Goal: Task Accomplishment & Management: Manage account settings

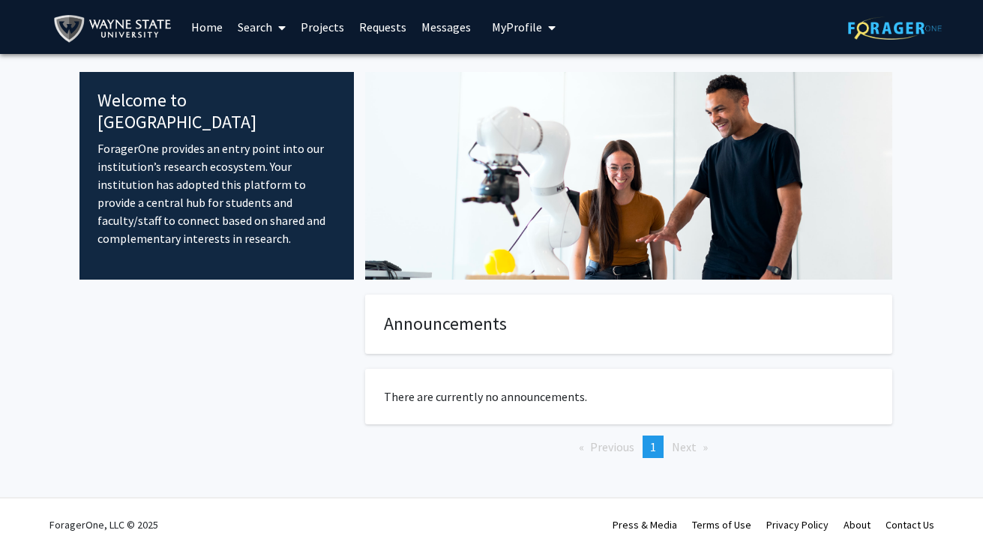
click at [320, 28] on link "Projects" at bounding box center [322, 27] width 58 height 52
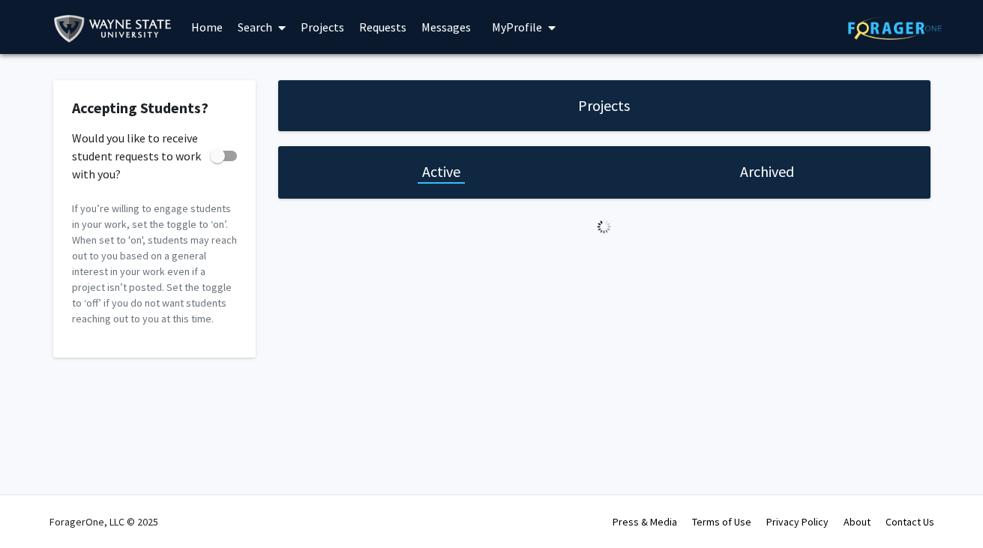
checkbox input "true"
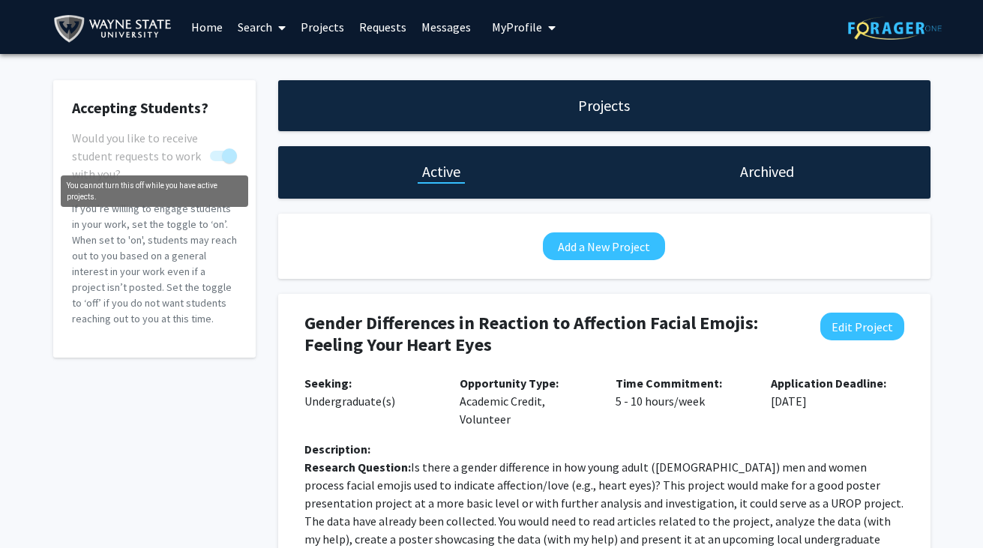
click at [229, 157] on span "You cannot turn this off while you have active projects." at bounding box center [229, 155] width 15 height 15
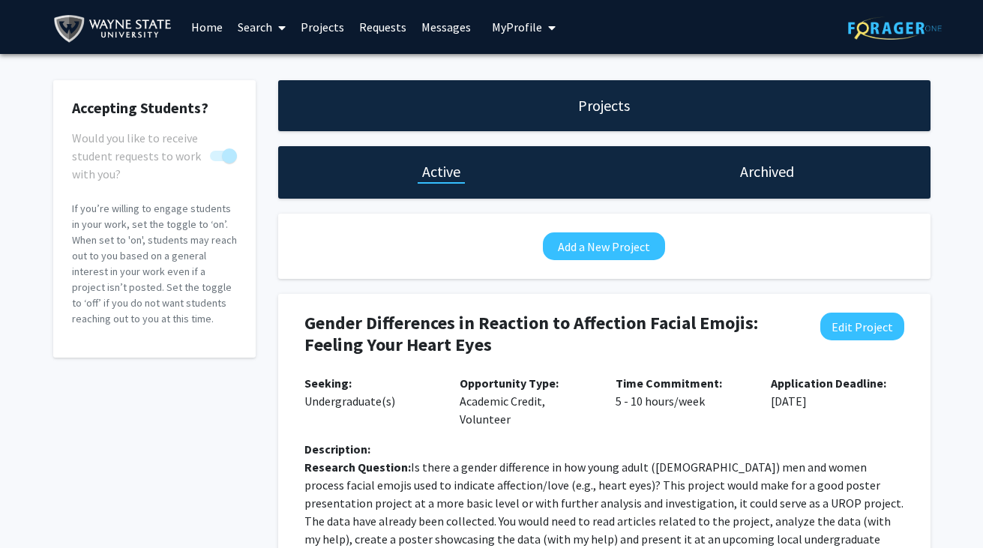
click at [229, 157] on span "You cannot turn this off while you have active projects." at bounding box center [229, 155] width 15 height 15
click at [457, 28] on link "Messages" at bounding box center [446, 27] width 64 height 52
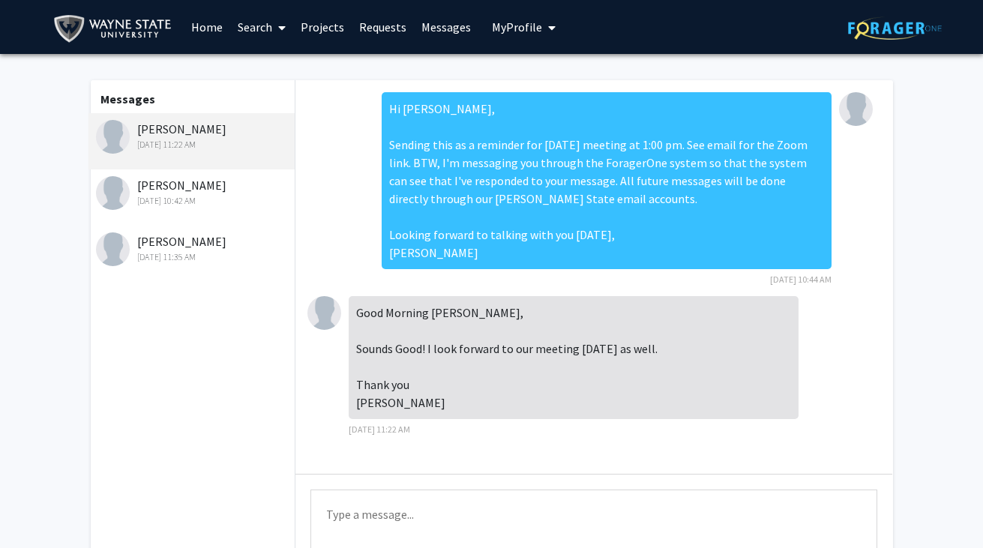
click at [174, 245] on div "[PERSON_NAME] [DATE] 11:35 AM" at bounding box center [194, 247] width 196 height 31
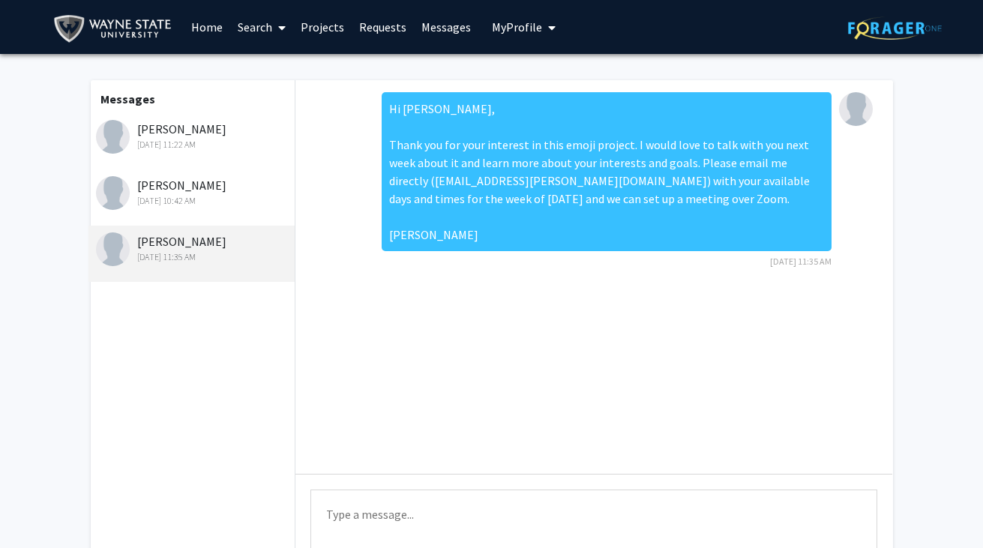
click at [223, 136] on div "[PERSON_NAME] [DATE] 11:22 AM" at bounding box center [194, 135] width 196 height 31
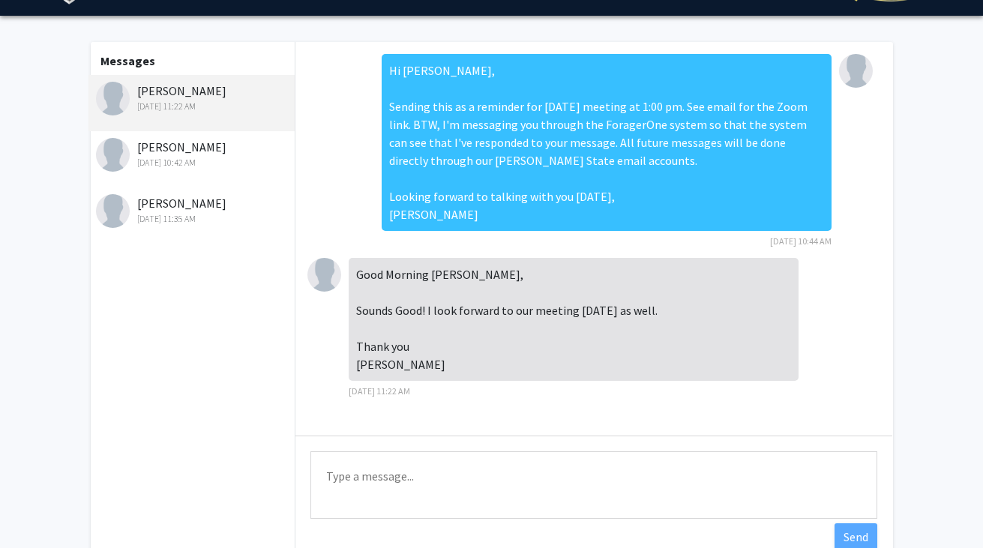
scroll to position [40, 0]
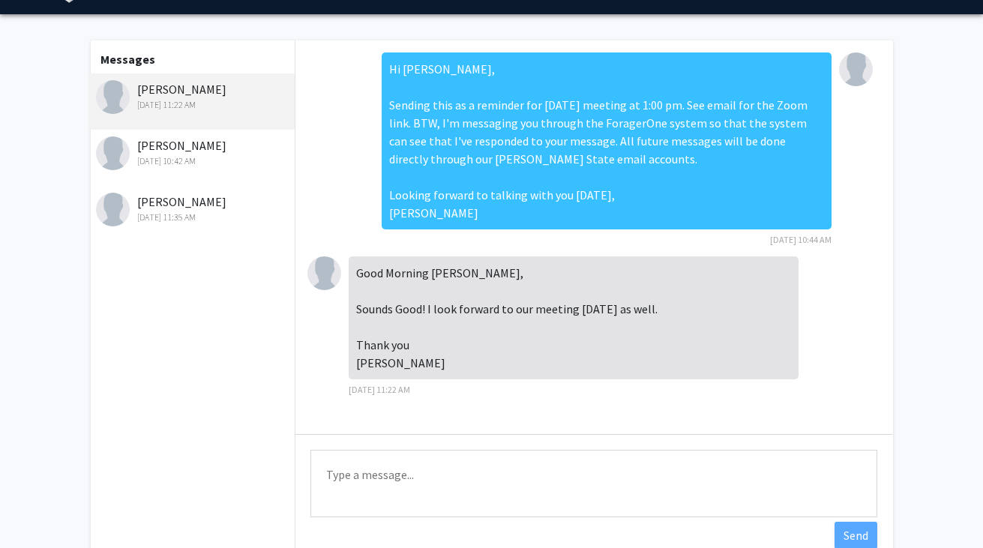
click at [191, 224] on div "[PERSON_NAME] [DATE] 11:35 AM" at bounding box center [191, 214] width 207 height 56
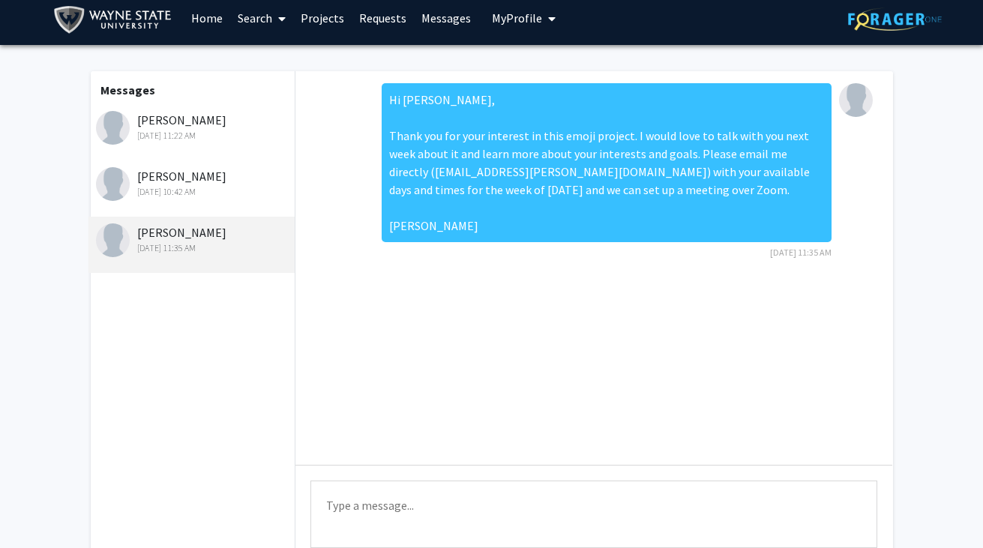
scroll to position [0, 0]
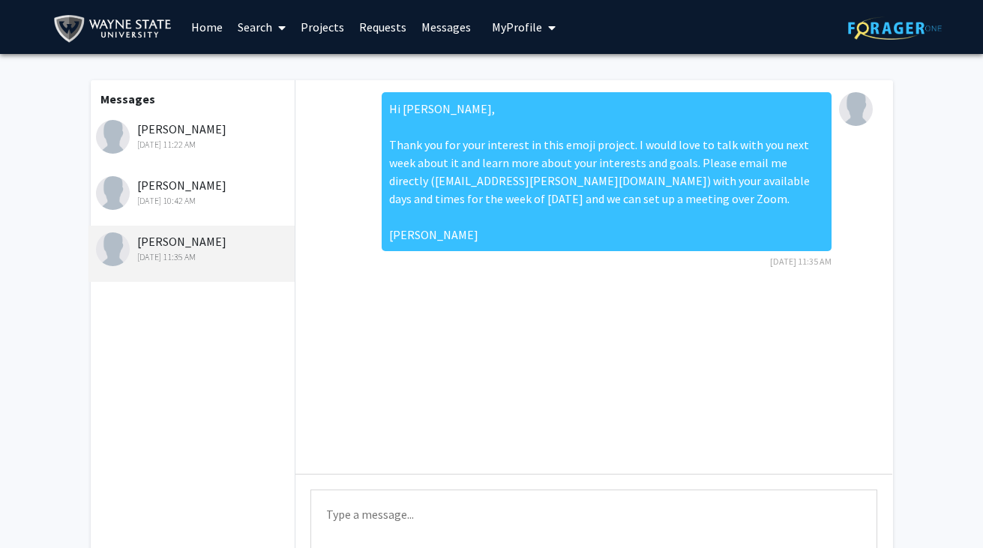
click at [370, 32] on link "Requests" at bounding box center [383, 27] width 62 height 52
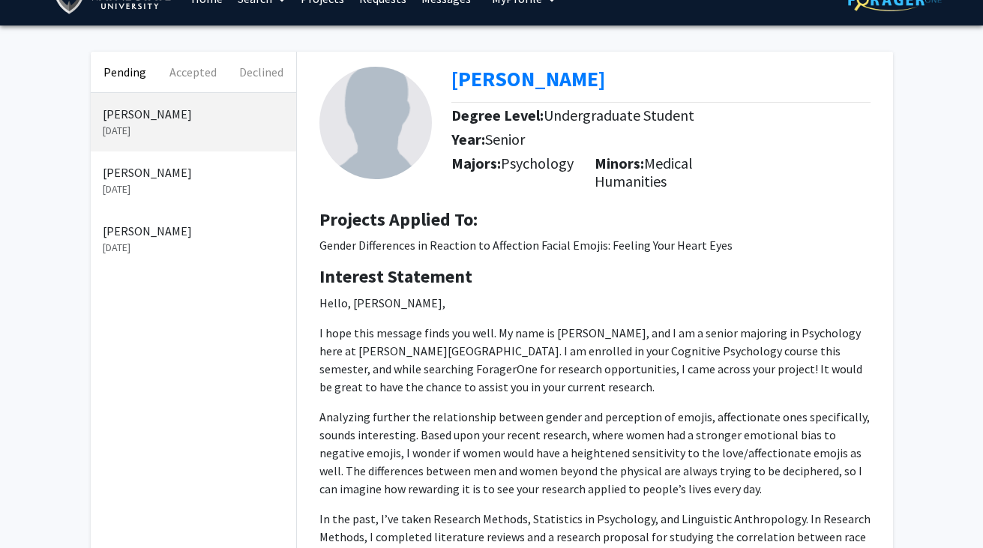
scroll to position [24, 0]
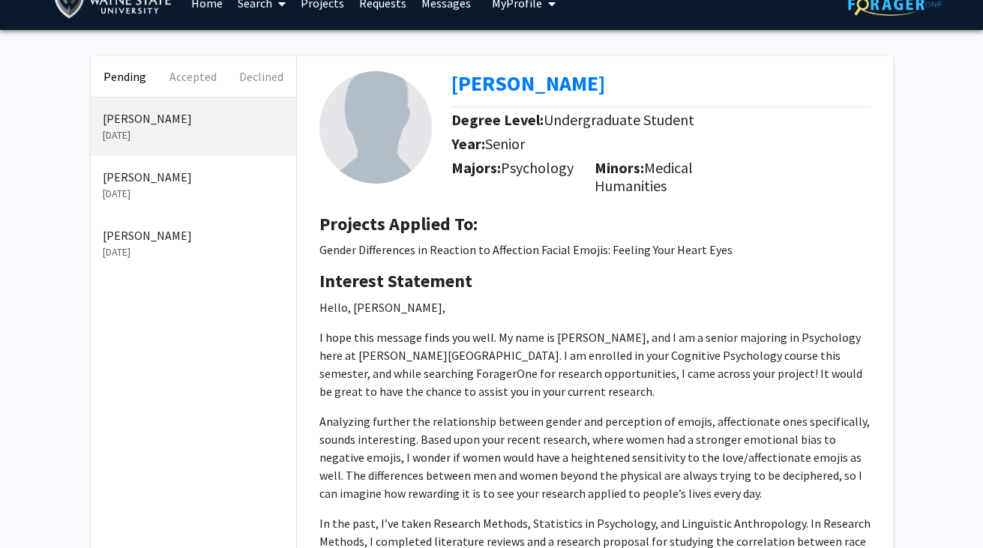
click at [176, 259] on p "[DATE]" at bounding box center [193, 252] width 181 height 16
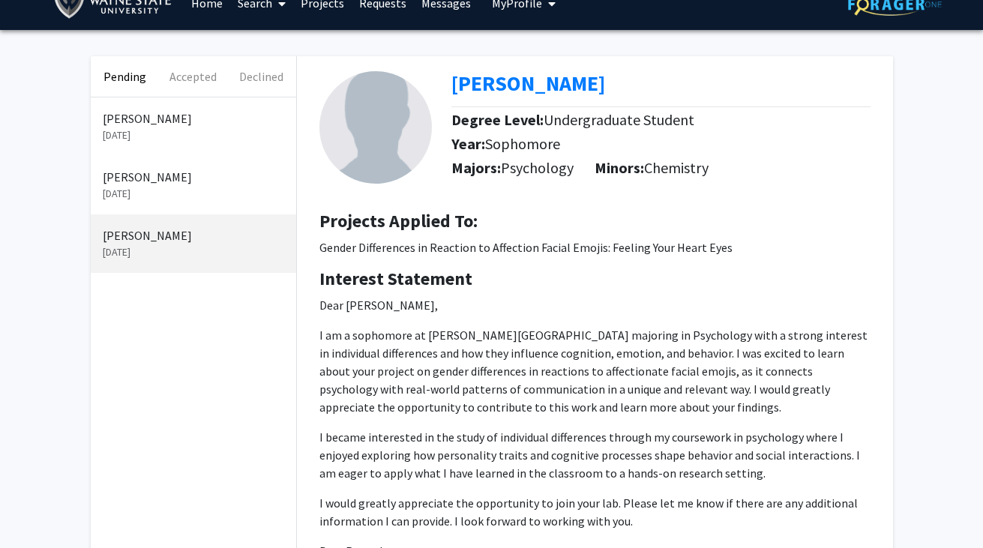
click at [666, 417] on p "Dear [PERSON_NAME], I am a sophomore at [PERSON_NAME][GEOGRAPHIC_DATA] majoring…" at bounding box center [594, 437] width 551 height 282
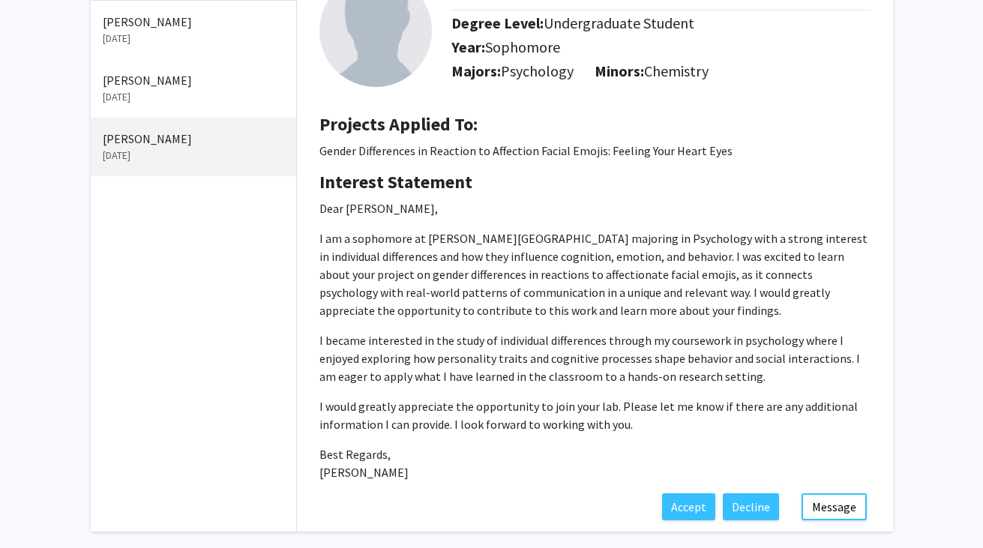
scroll to position [100, 0]
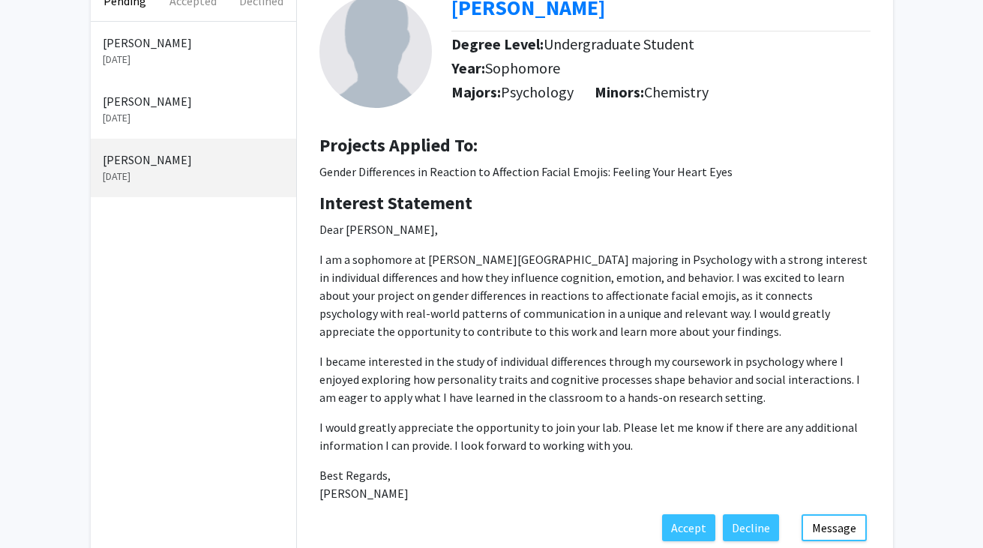
click at [216, 95] on p "[PERSON_NAME]" at bounding box center [193, 101] width 181 height 18
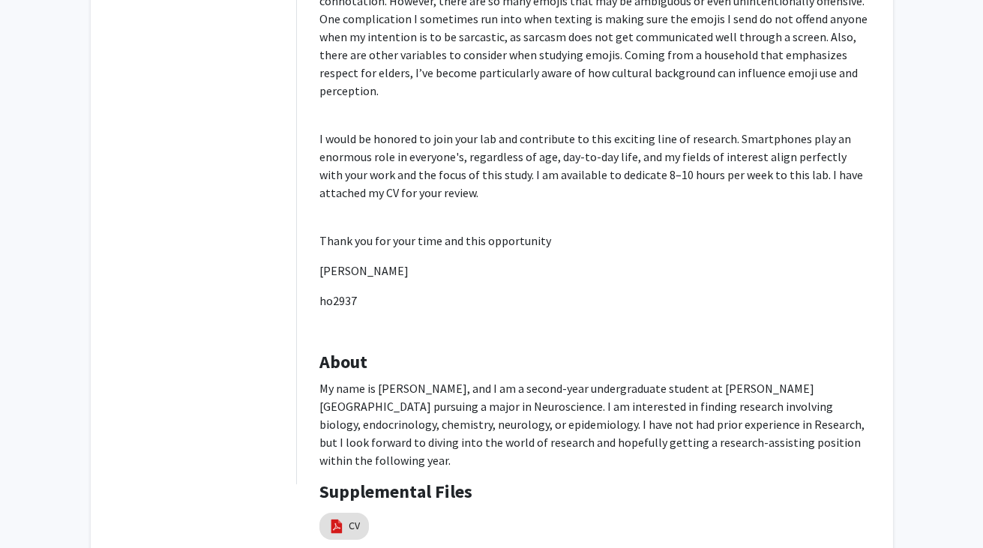
scroll to position [755, 0]
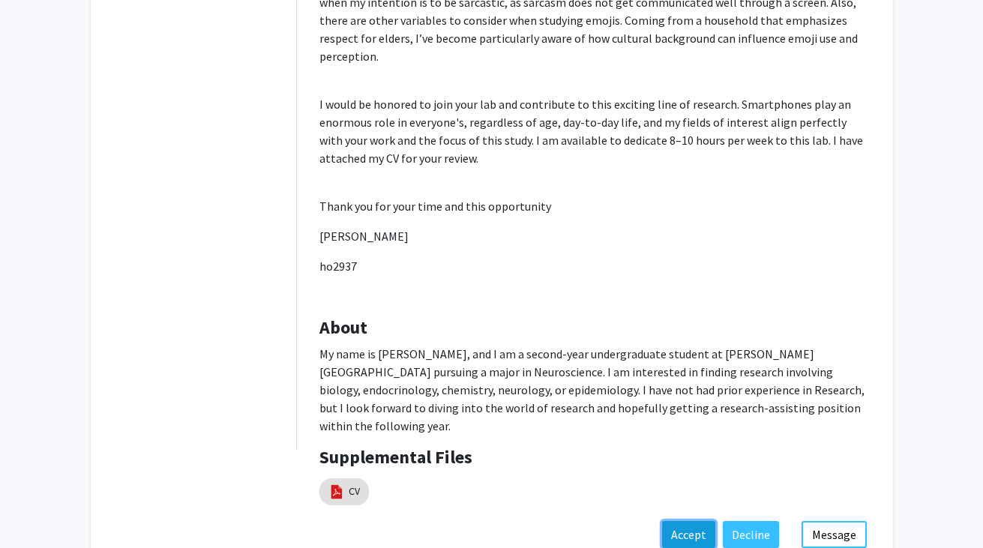
click at [690, 521] on button "Accept" at bounding box center [688, 534] width 53 height 27
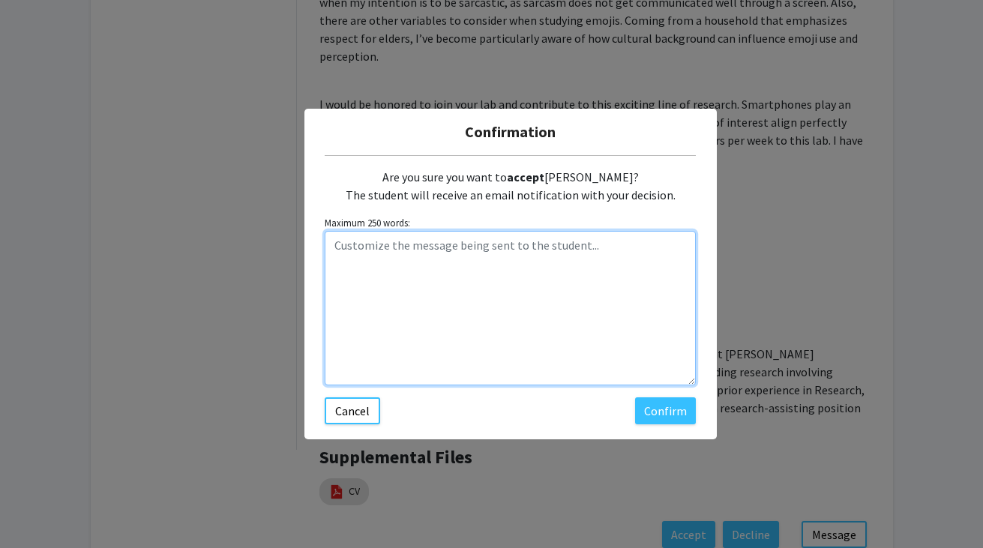
click at [586, 249] on textarea "Customize the message being sent to the student..." at bounding box center [510, 308] width 371 height 154
click at [334, 244] on textarea "Happy to have you in my lab and working on this emoji project." at bounding box center [510, 308] width 371 height 154
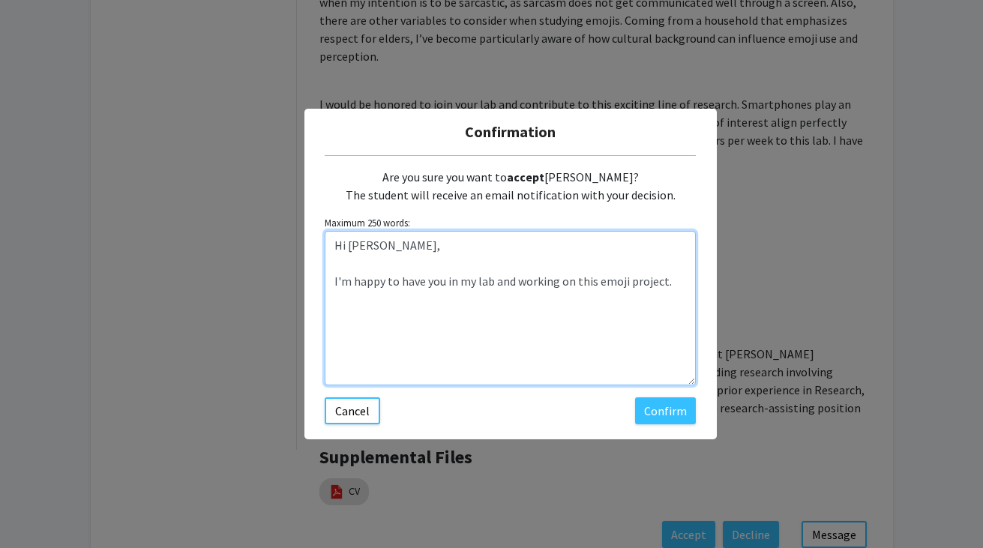
click at [674, 285] on textarea "Hi [PERSON_NAME], I'm happy to have you in my lab and working on this emoji pro…" at bounding box center [510, 308] width 371 height 154
click at [681, 280] on textarea "Hi [PERSON_NAME], I'm happy to have you in my lab and working on this emoji pro…" at bounding box center [510, 308] width 371 height 154
type textarea "Hi [PERSON_NAME], I'm happy to have you in my lab and working on this emoji pro…"
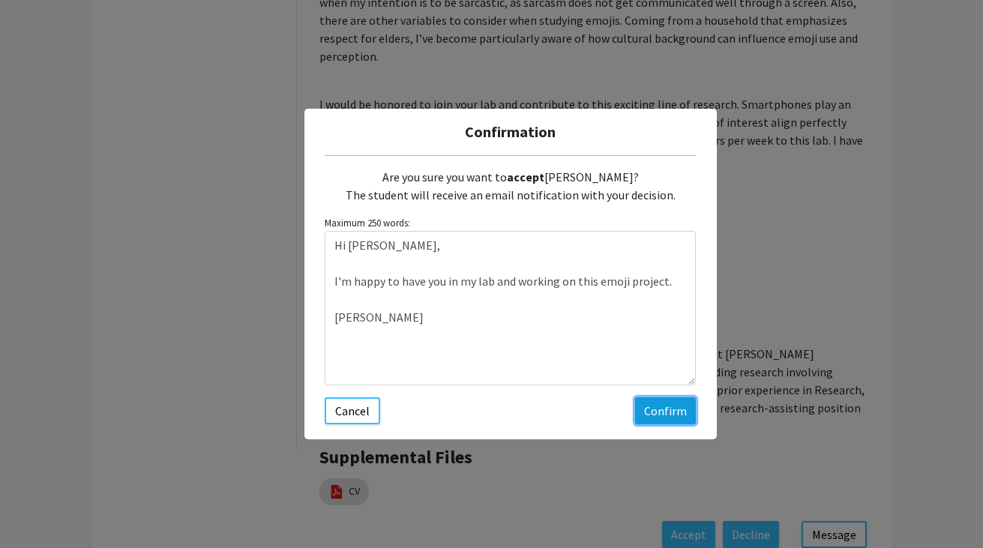
click at [670, 417] on button "Confirm" at bounding box center [665, 410] width 61 height 27
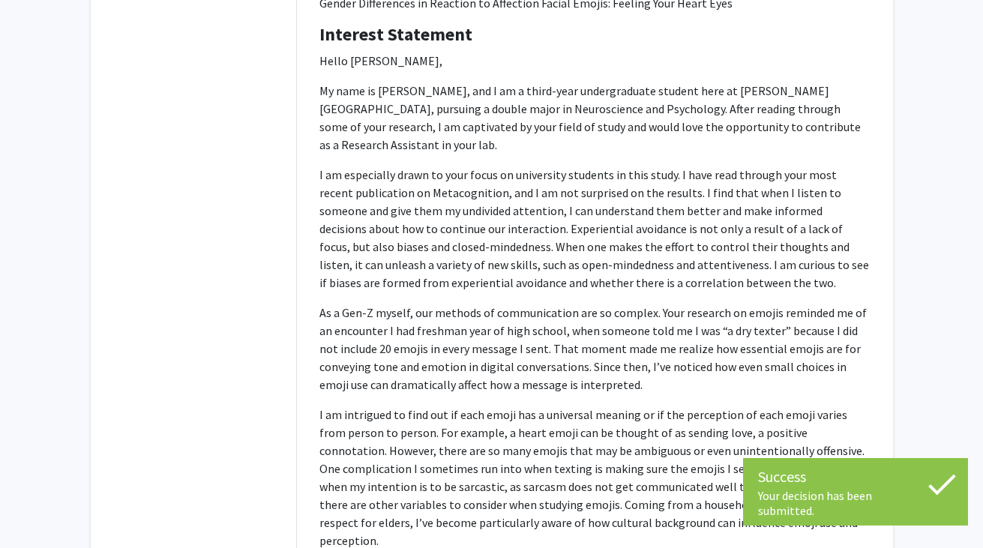
scroll to position [0, 0]
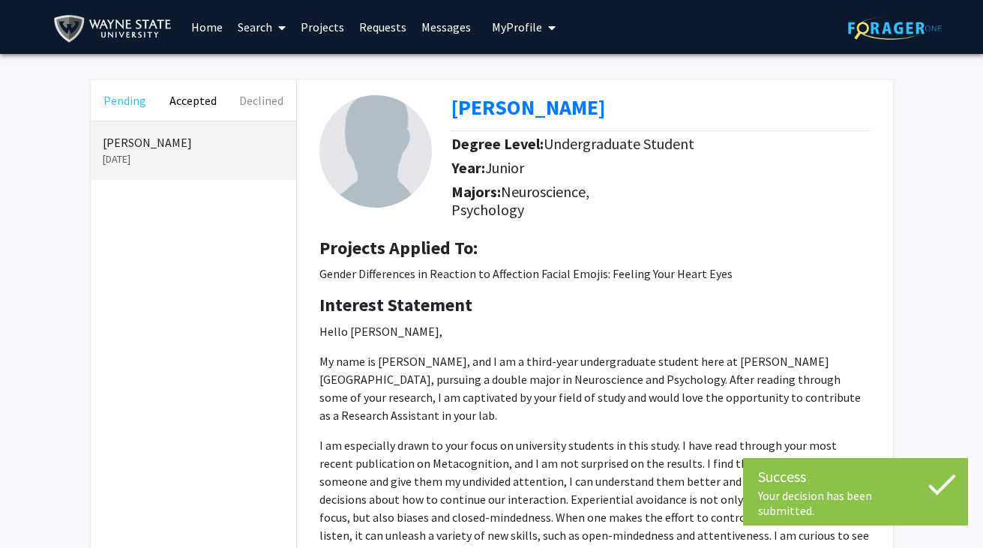
click at [130, 95] on button "Pending" at bounding box center [125, 100] width 68 height 40
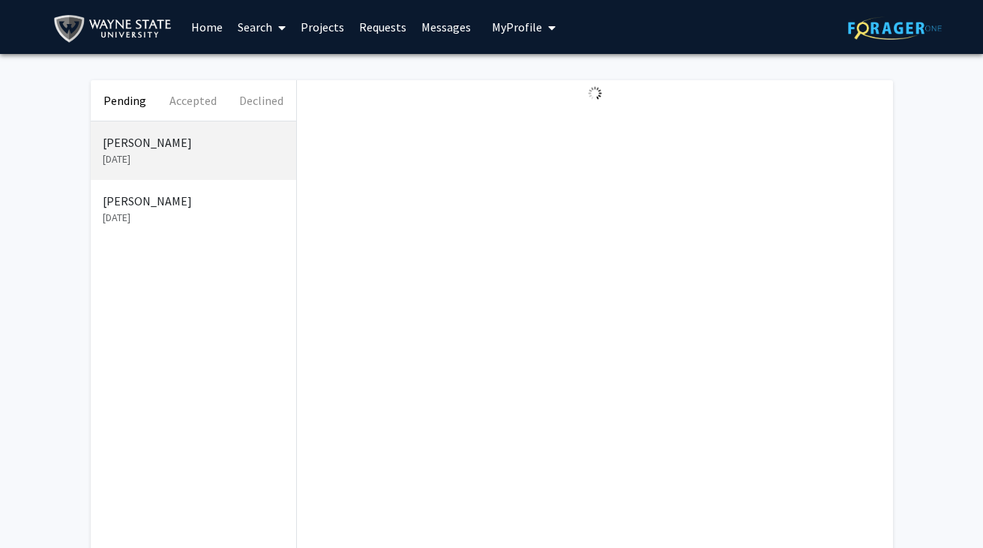
click at [435, 287] on div "Pending Accepted Declined [PERSON_NAME] [DATE] [PERSON_NAME] [DATE]" at bounding box center [491, 342] width 825 height 525
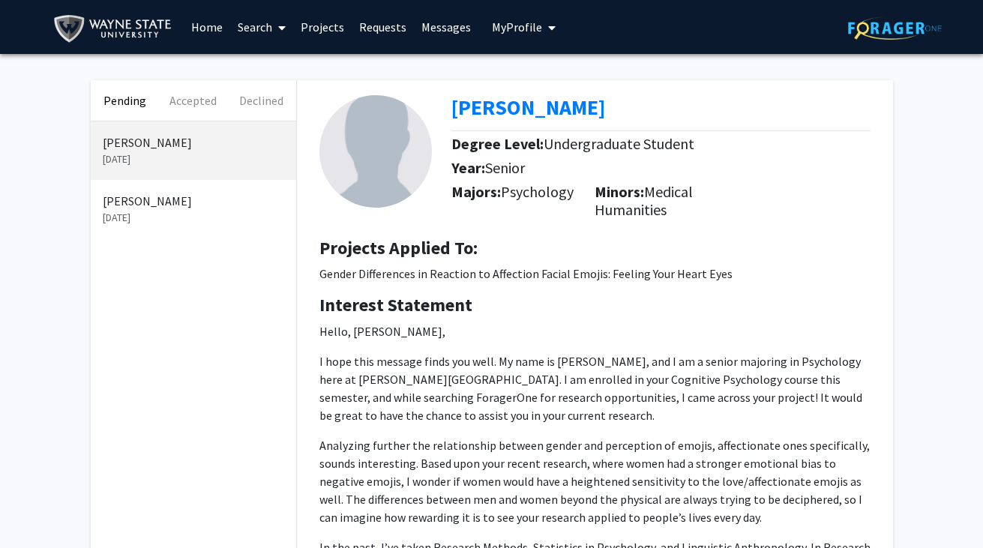
click at [184, 196] on p "[PERSON_NAME]" at bounding box center [193, 201] width 181 height 18
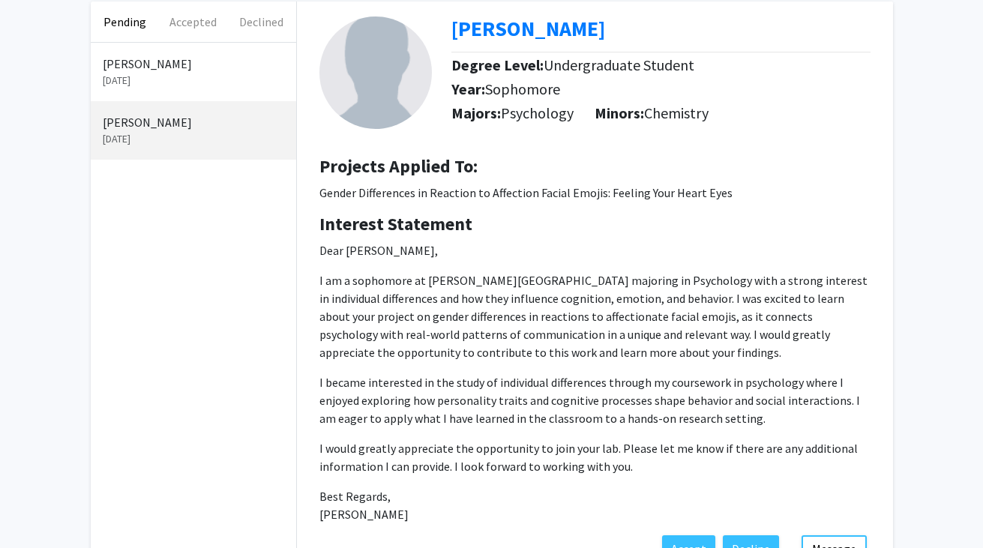
scroll to position [102, 0]
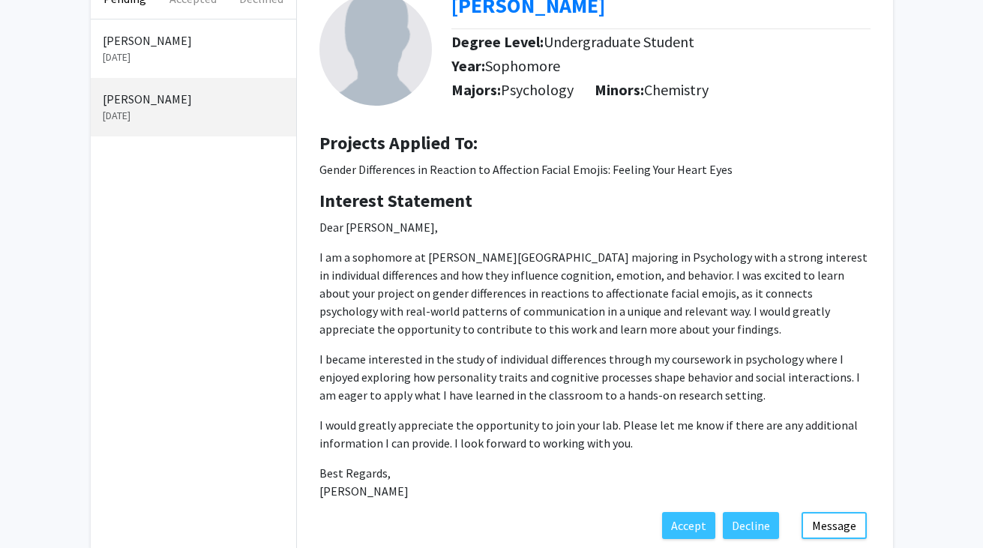
click at [500, 438] on p "I would greatly appreciate the opportunity to join your lab. Please let me know…" at bounding box center [594, 434] width 551 height 36
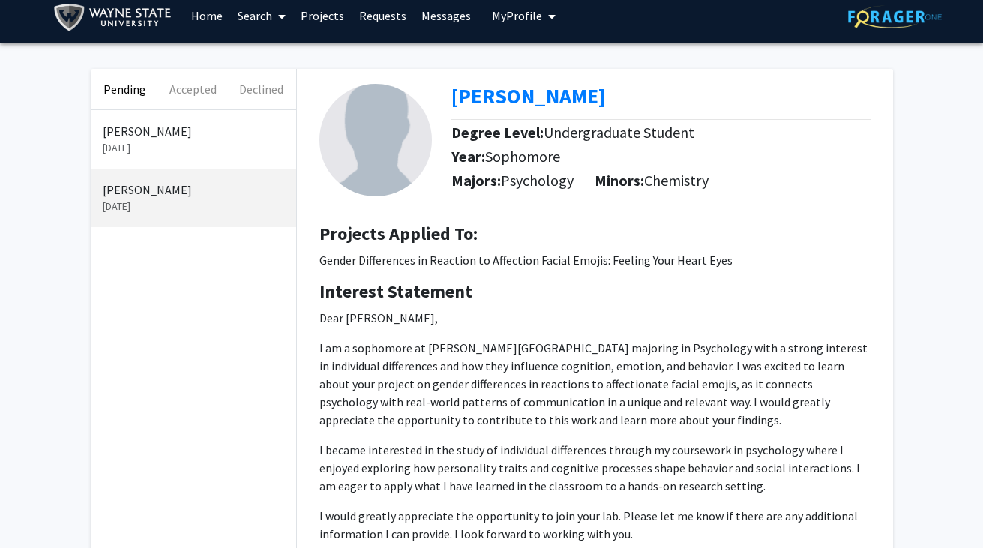
scroll to position [0, 0]
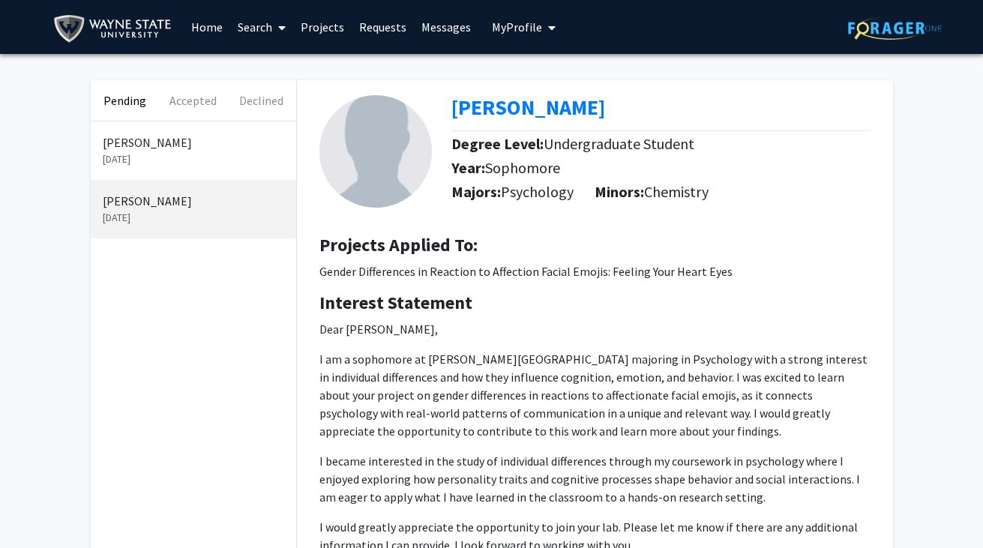
click at [648, 433] on p "I am a sophomore at [PERSON_NAME][GEOGRAPHIC_DATA] majoring in Psychology with …" at bounding box center [594, 395] width 551 height 90
click at [633, 510] on p "Dear [PERSON_NAME], I am a sophomore at [PERSON_NAME][GEOGRAPHIC_DATA] majoring…" at bounding box center [594, 461] width 551 height 282
click at [642, 441] on p "Dear [PERSON_NAME], I am a sophomore at [PERSON_NAME][GEOGRAPHIC_DATA] majoring…" at bounding box center [594, 461] width 551 height 282
click at [185, 150] on p "[PERSON_NAME]" at bounding box center [193, 142] width 181 height 18
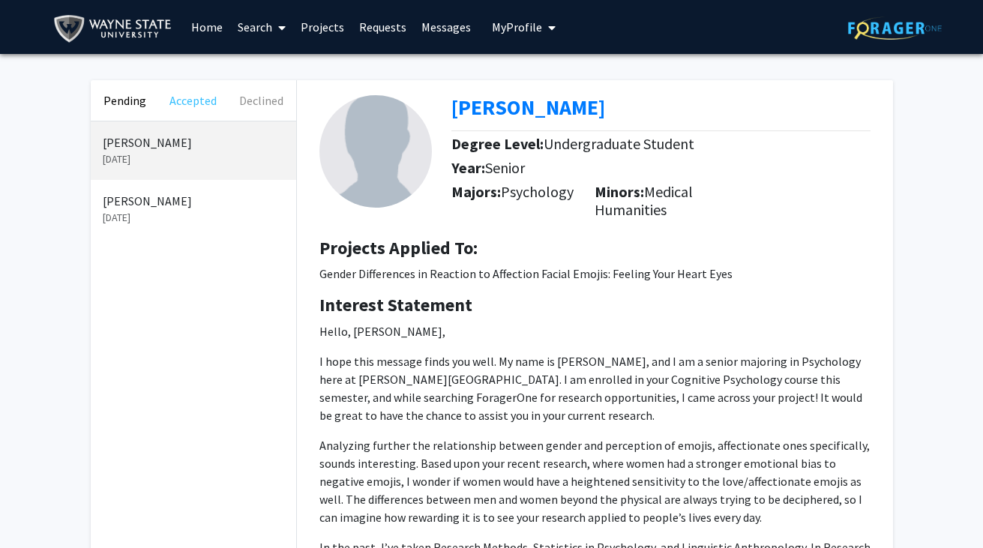
click at [190, 100] on button "Accepted" at bounding box center [193, 100] width 68 height 40
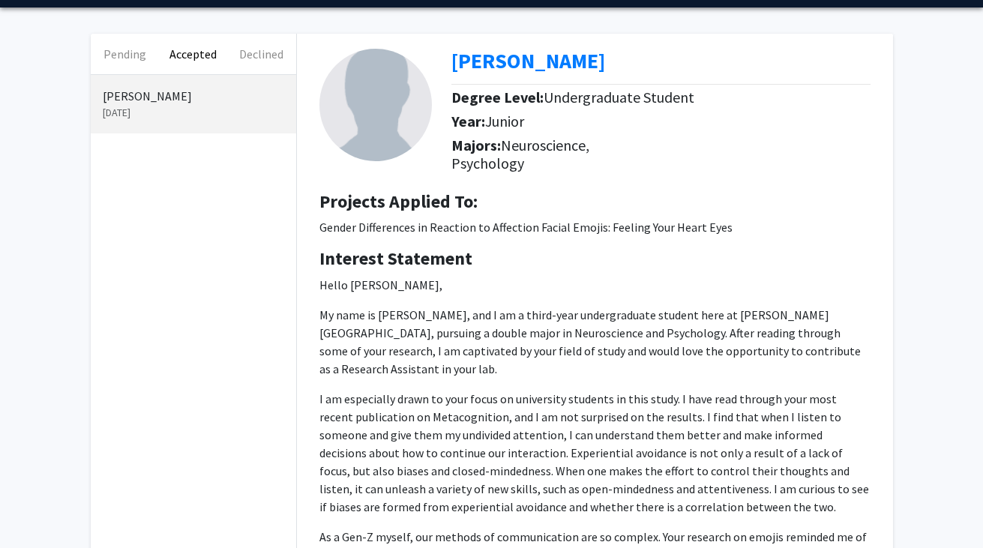
scroll to position [43, 0]
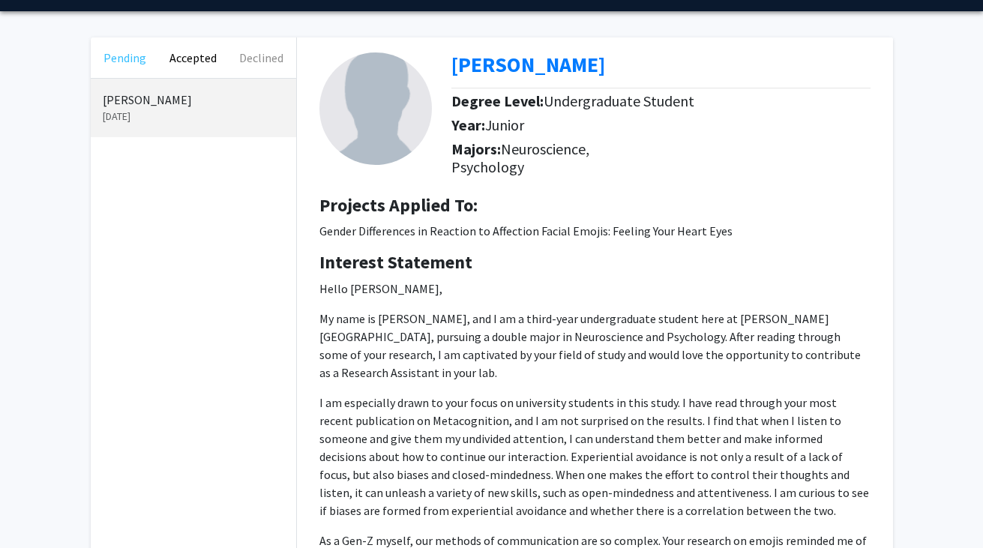
click at [124, 58] on button "Pending" at bounding box center [125, 57] width 68 height 40
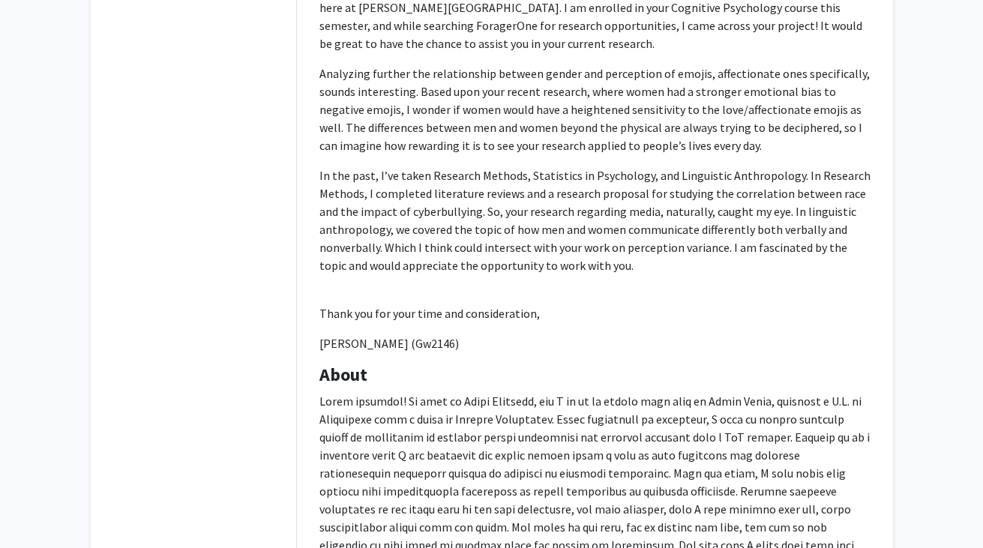
scroll to position [370, 0]
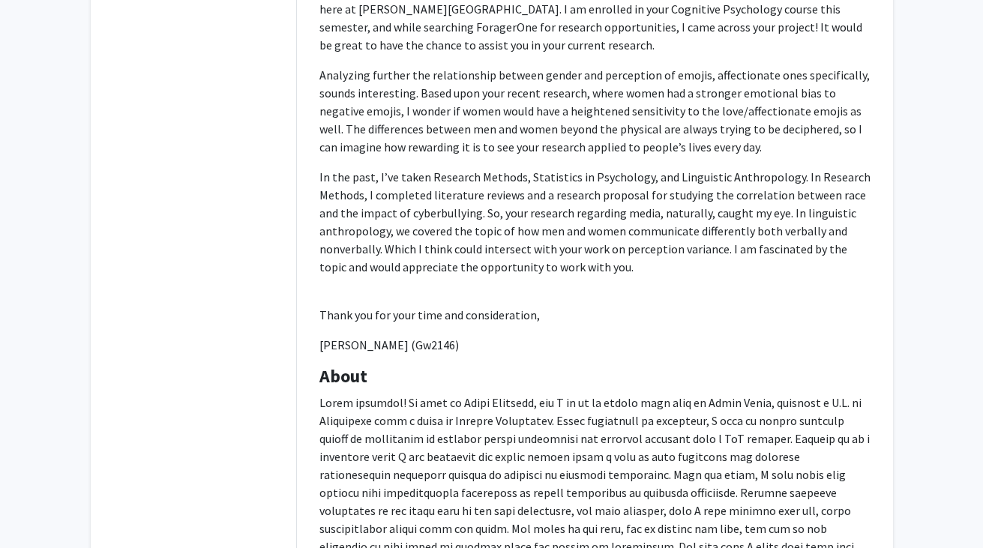
click at [561, 253] on p "In the past, I’ve taken Research Methods, Statistics in Psychology, and Linguis…" at bounding box center [594, 222] width 551 height 108
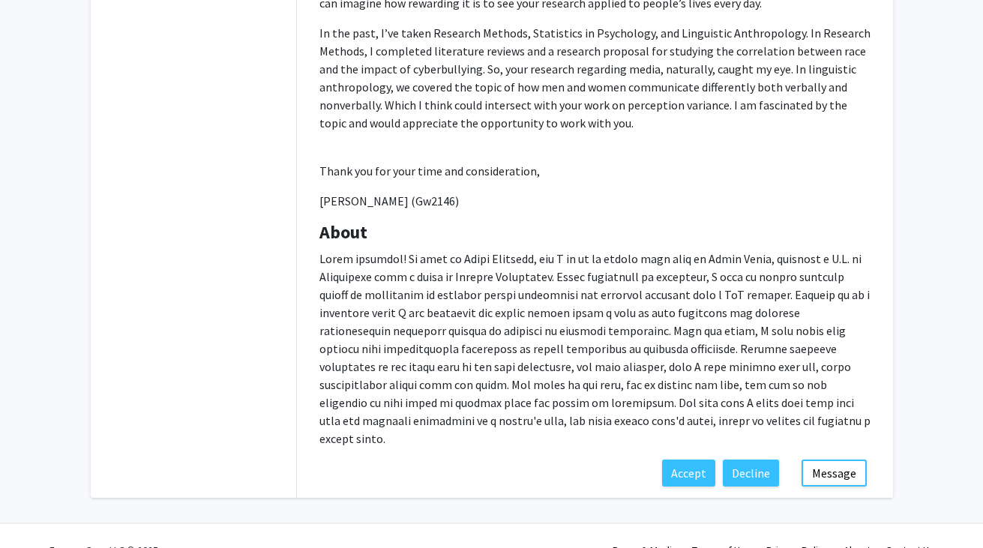
scroll to position [525, 0]
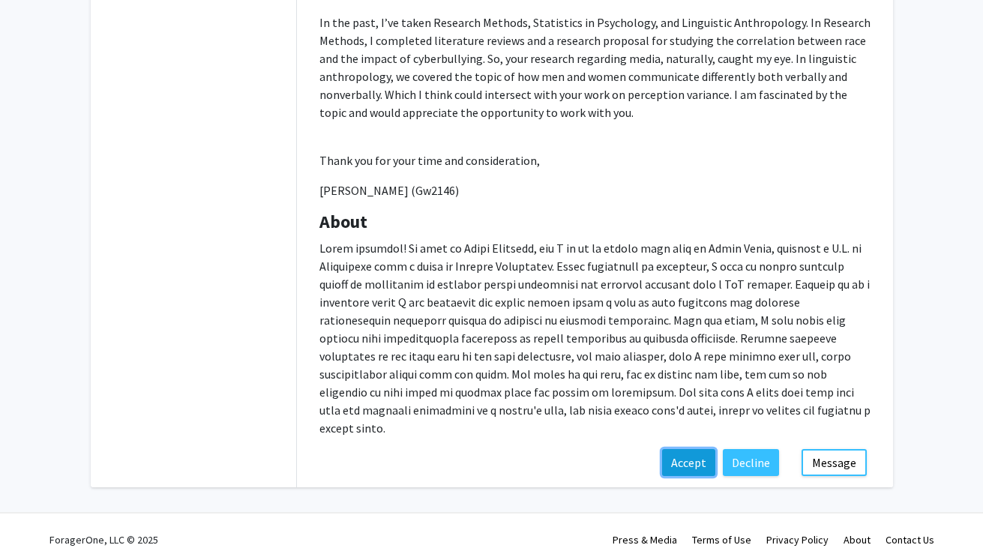
click at [690, 449] on button "Accept" at bounding box center [688, 462] width 53 height 27
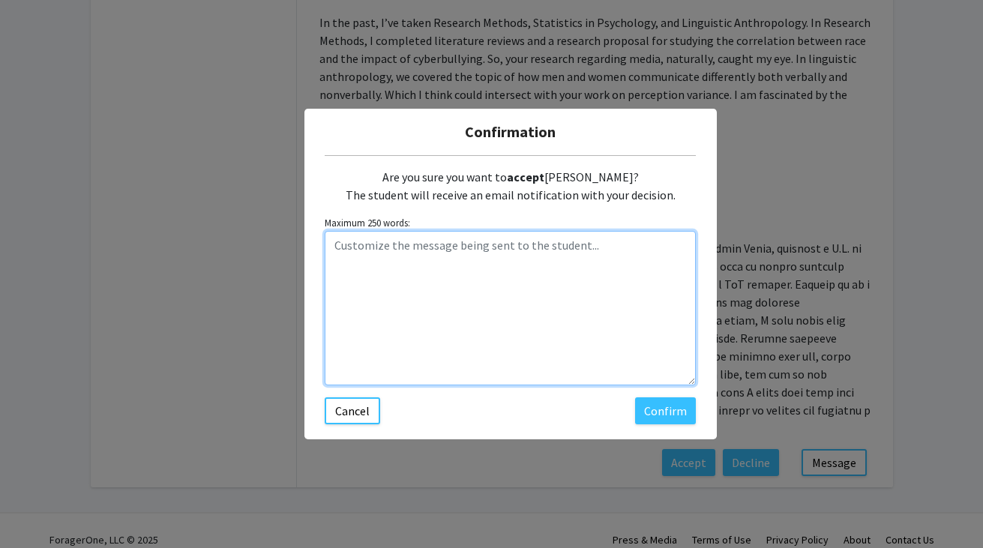
click at [634, 261] on textarea "Customize the message being sent to the student..." at bounding box center [510, 308] width 371 height 154
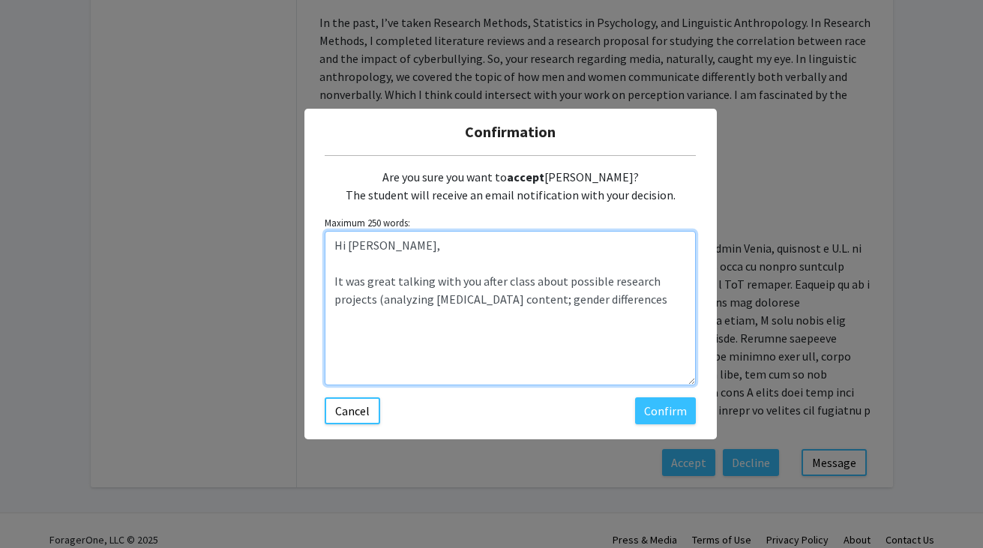
click at [381, 300] on textarea "Hi [PERSON_NAME], It was great talking with you after class about possible rese…" at bounding box center [510, 308] width 371 height 154
drag, startPoint x: 537, startPoint y: 301, endPoint x: 488, endPoint y: 301, distance: 49.5
click at [488, 301] on textarea "Hi [PERSON_NAME], It was great talking with you after class about possible rese…" at bounding box center [510, 308] width 371 height 154
click at [467, 309] on textarea "Hi [PERSON_NAME], It was great talking with you after class about possible rese…" at bounding box center [510, 308] width 371 height 154
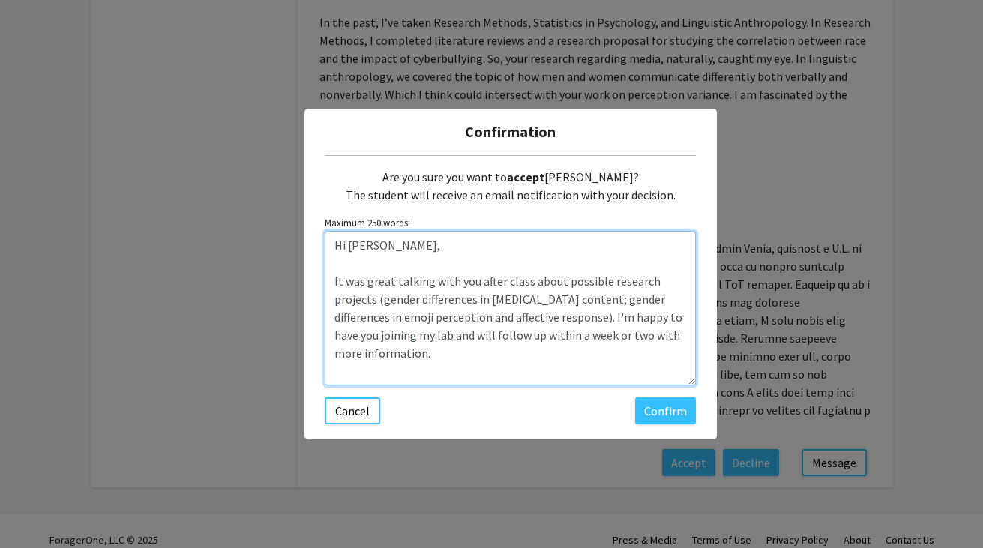
scroll to position [12, 0]
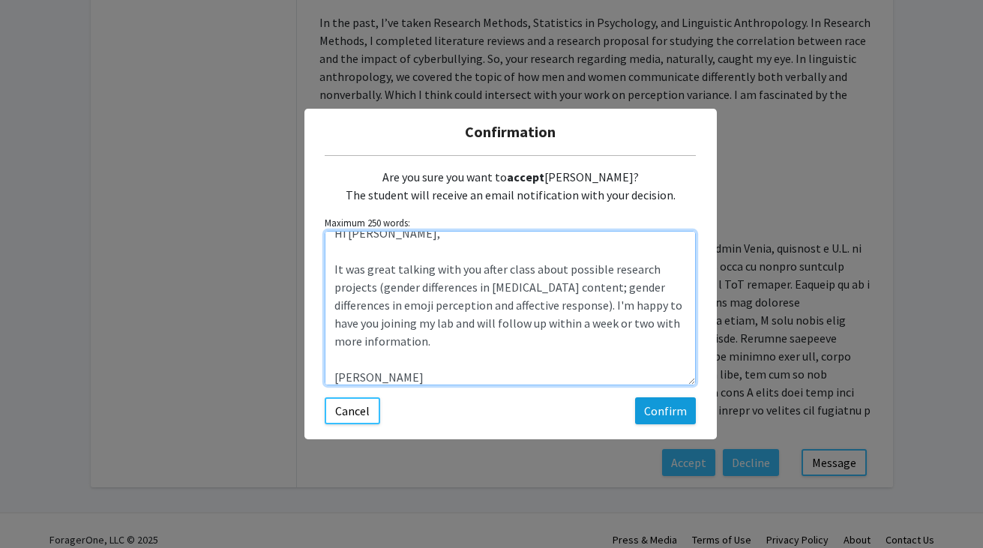
type textarea "Hi [PERSON_NAME], It was great talking with you after class about possible rese…"
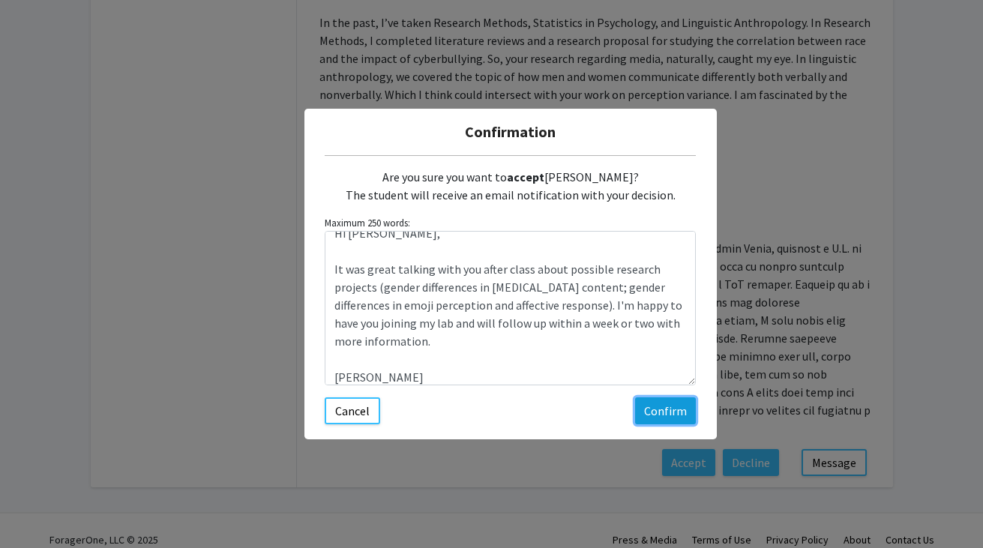
click at [654, 406] on button "Confirm" at bounding box center [665, 410] width 61 height 27
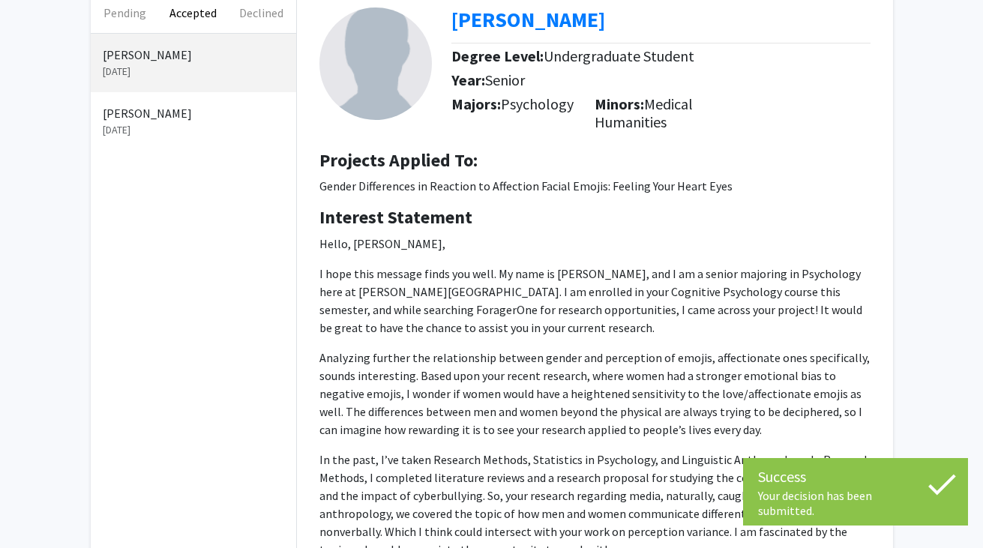
scroll to position [0, 0]
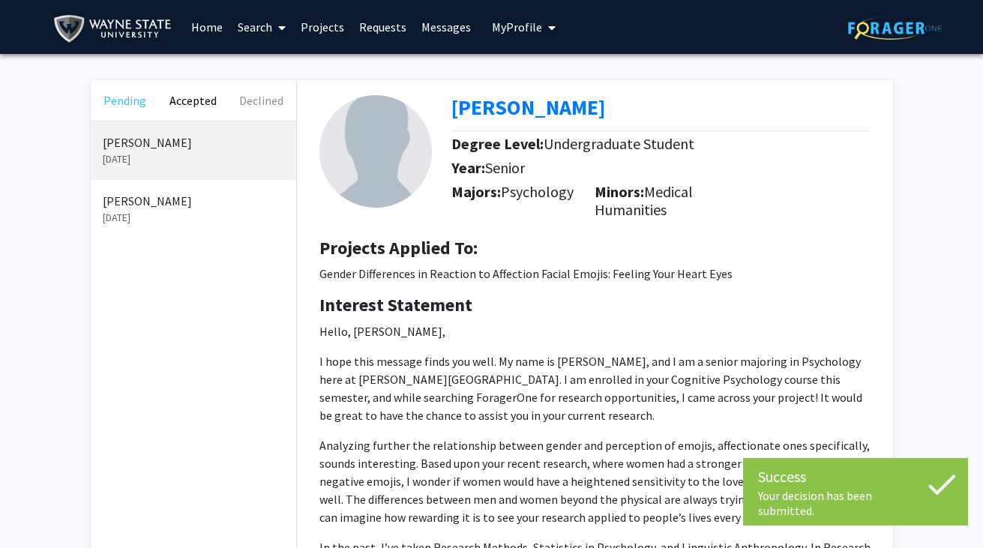
click at [119, 100] on button "Pending" at bounding box center [125, 100] width 68 height 40
